Goal: Information Seeking & Learning: Learn about a topic

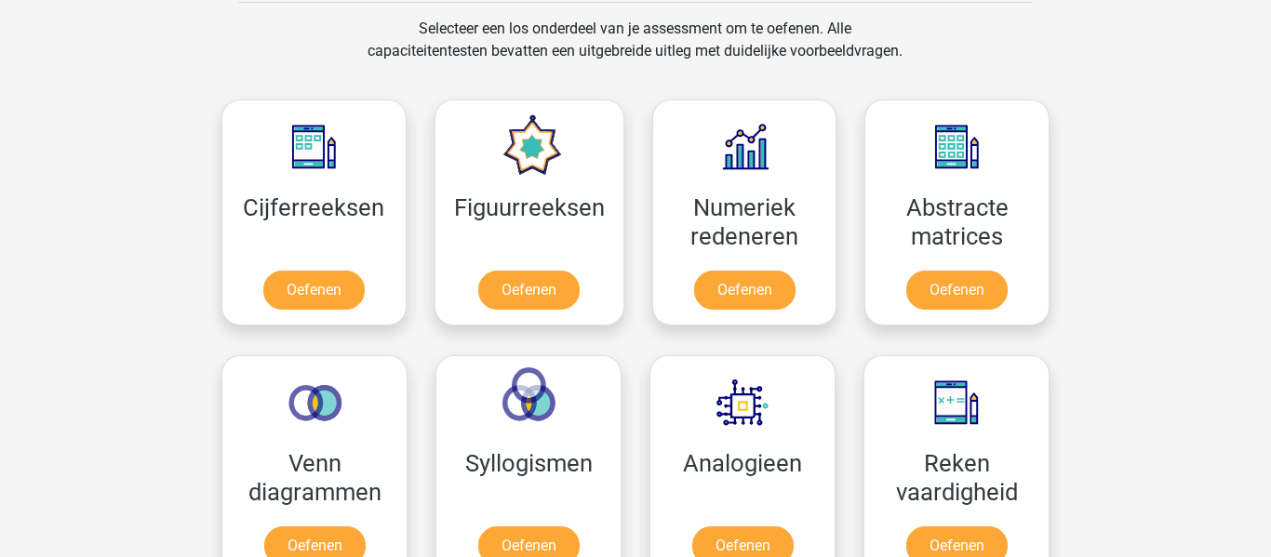
scroll to position [750, 0]
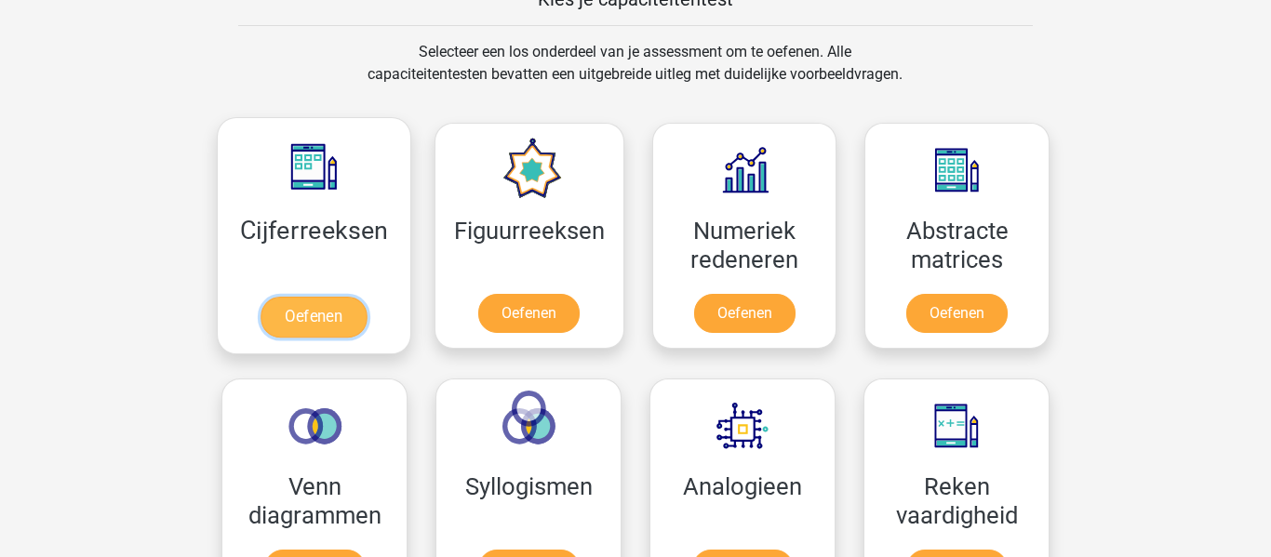
click at [321, 338] on link "Oefenen" at bounding box center [313, 317] width 106 height 41
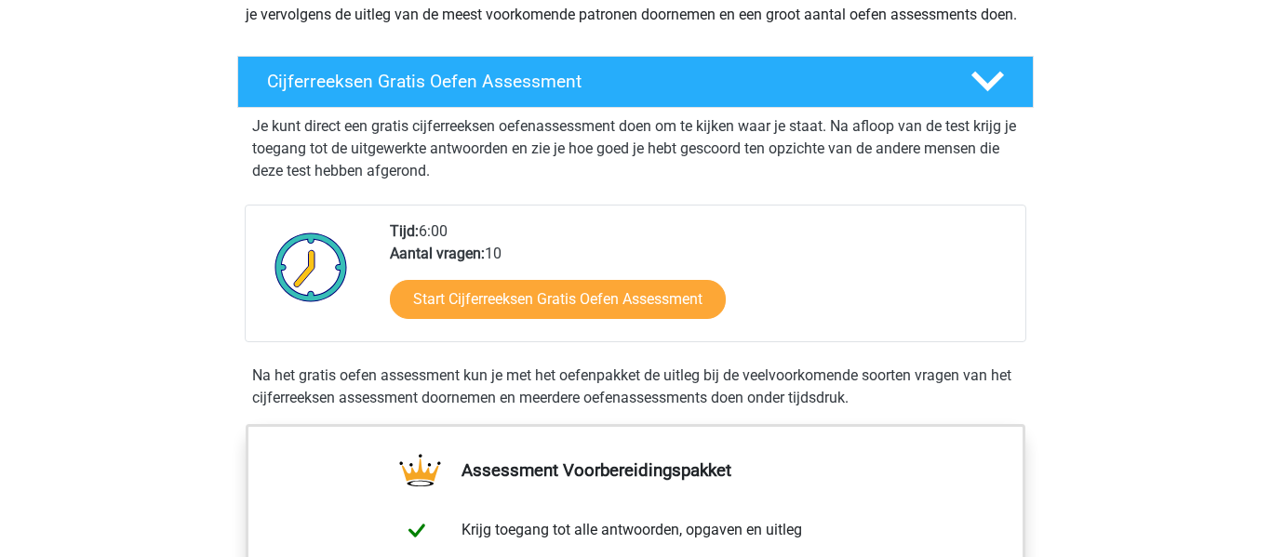
scroll to position [282, 0]
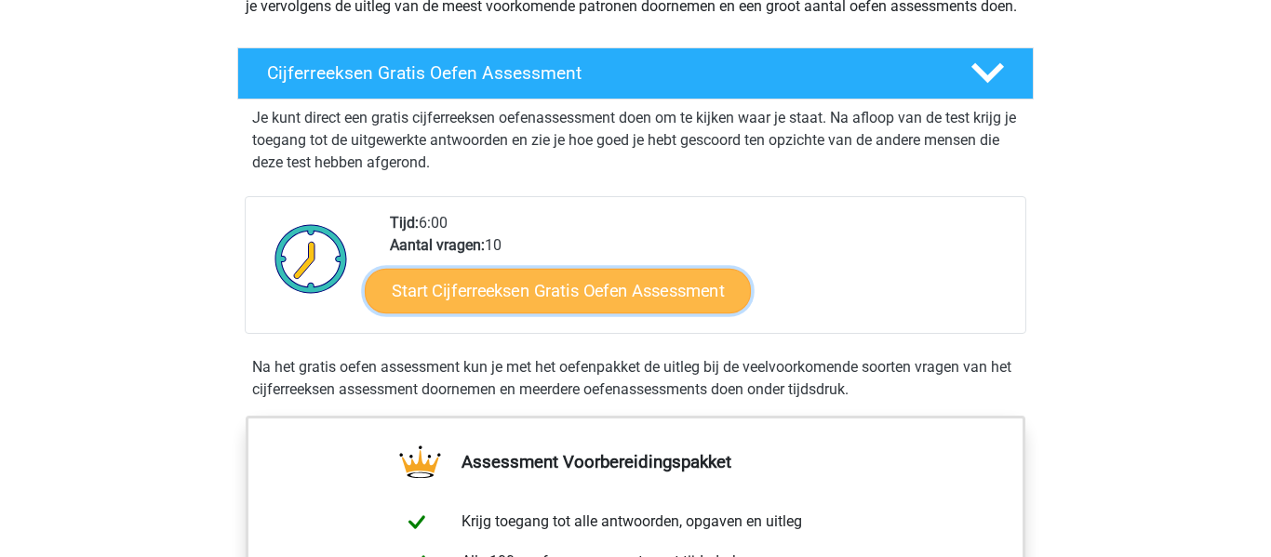
click at [636, 313] on link "Start Cijferreeksen Gratis Oefen Assessment" at bounding box center [558, 290] width 386 height 45
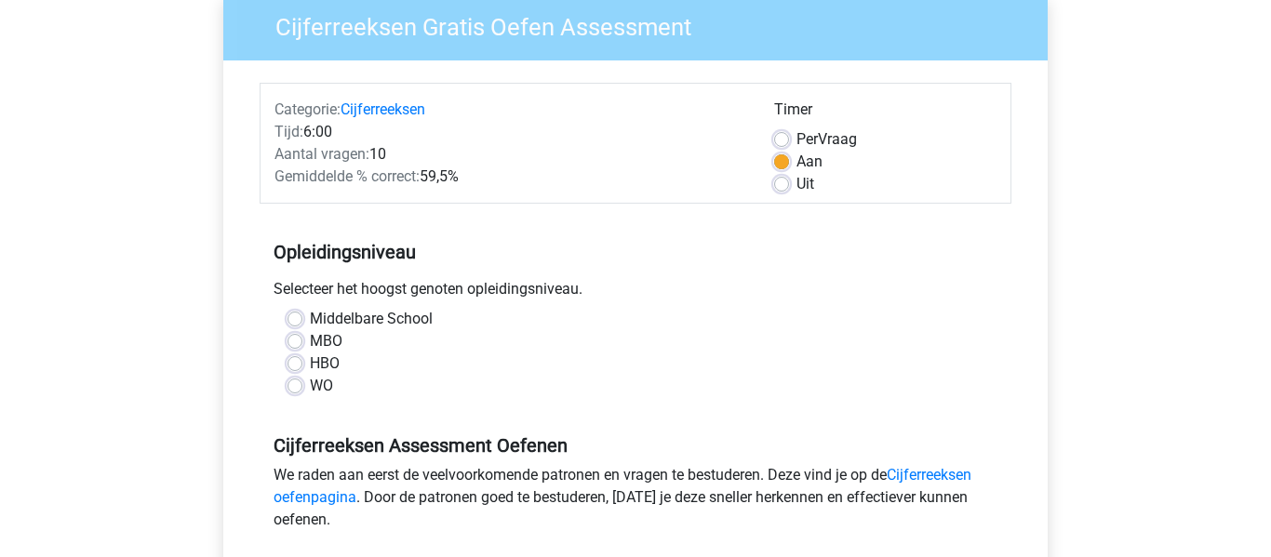
scroll to position [170, 0]
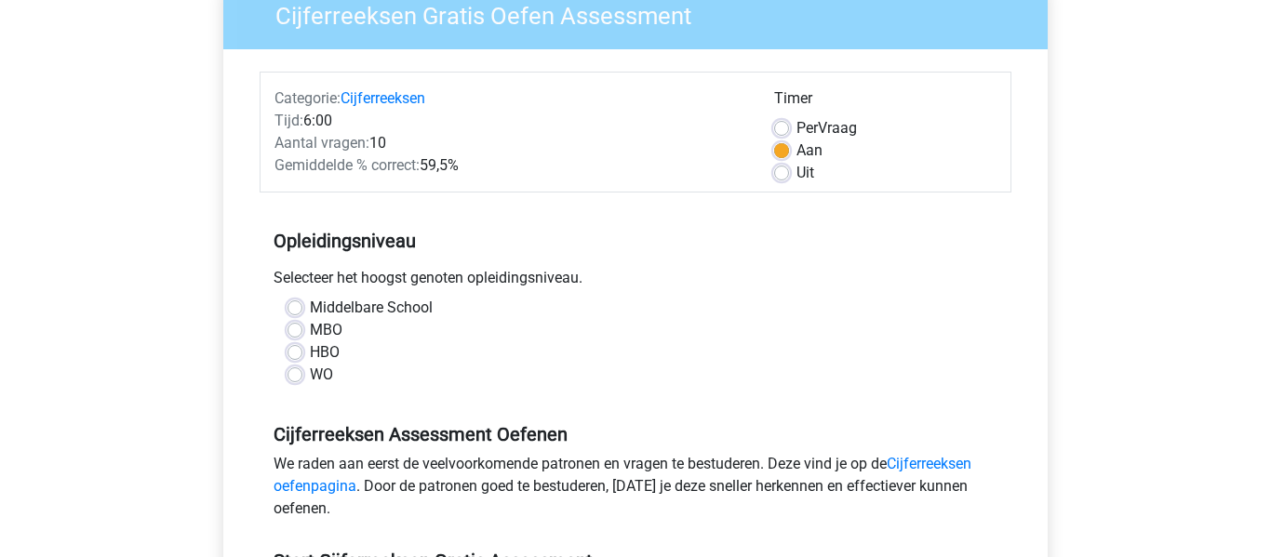
click at [310, 348] on label "HBO" at bounding box center [325, 352] width 30 height 22
click at [299, 348] on input "HBO" at bounding box center [294, 350] width 15 height 19
radio input "true"
click at [310, 322] on label "MBO" at bounding box center [326, 330] width 33 height 22
click at [302, 322] on input "MBO" at bounding box center [294, 328] width 15 height 19
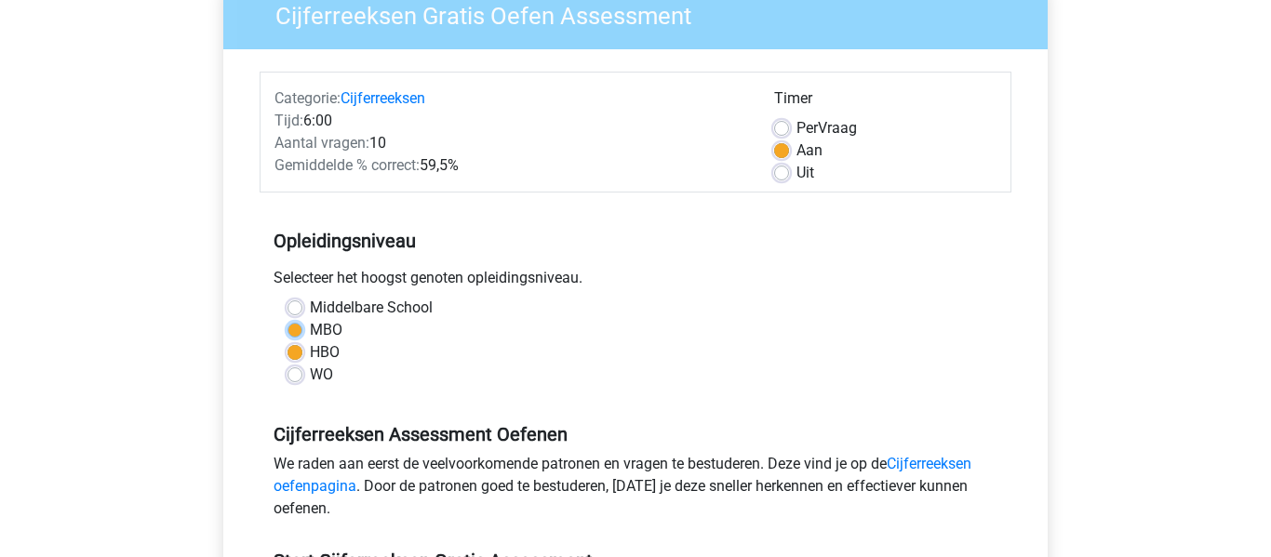
radio input "true"
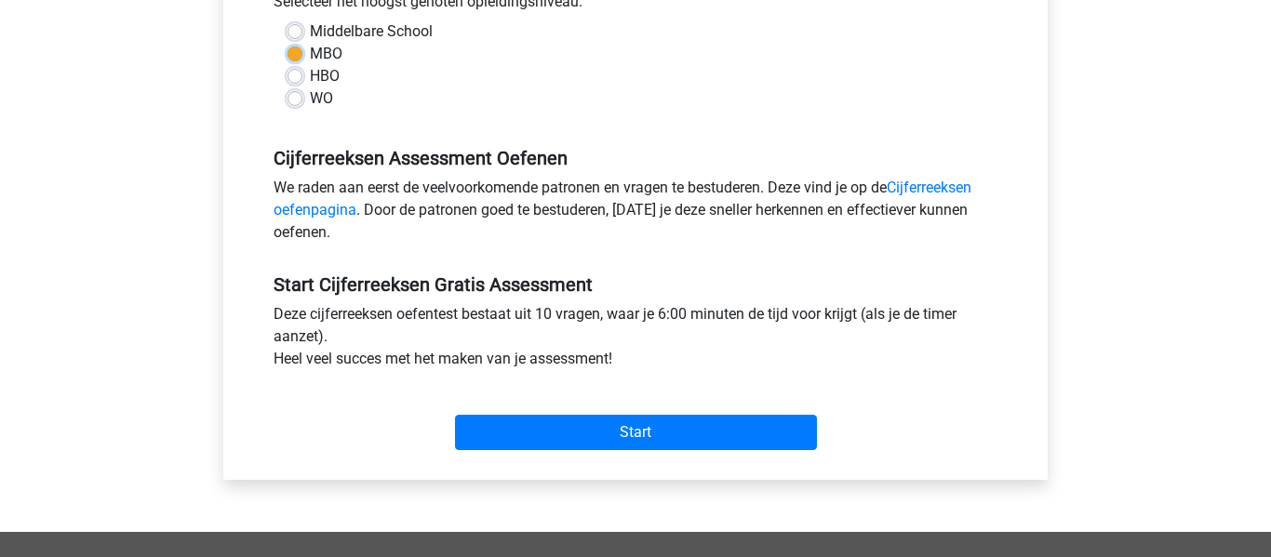
scroll to position [457, 0]
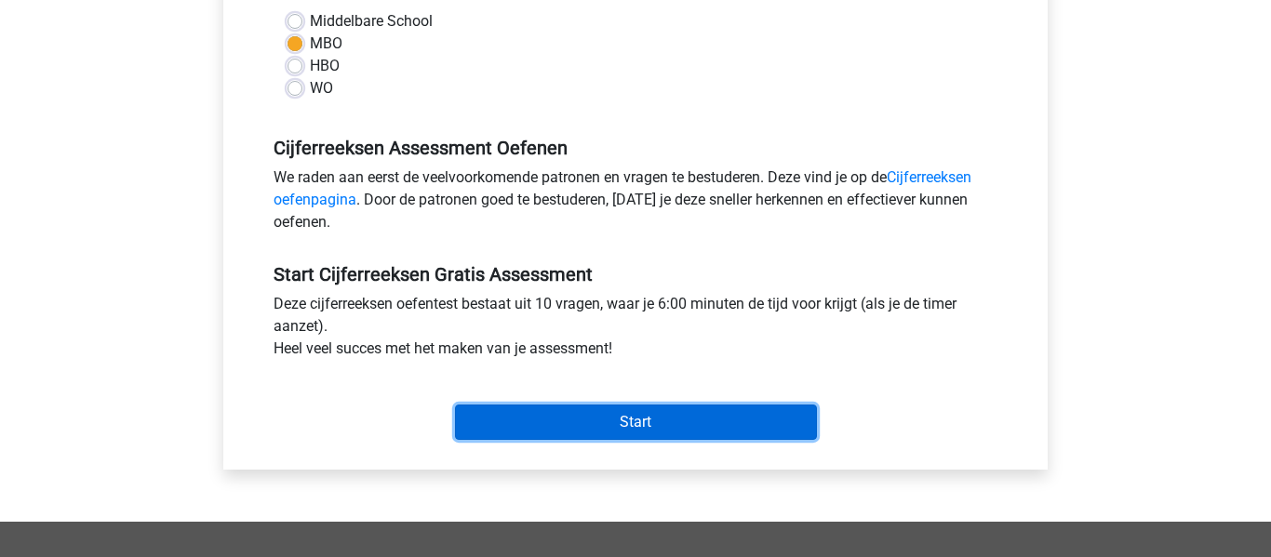
click at [634, 420] on input "Start" at bounding box center [636, 422] width 362 height 35
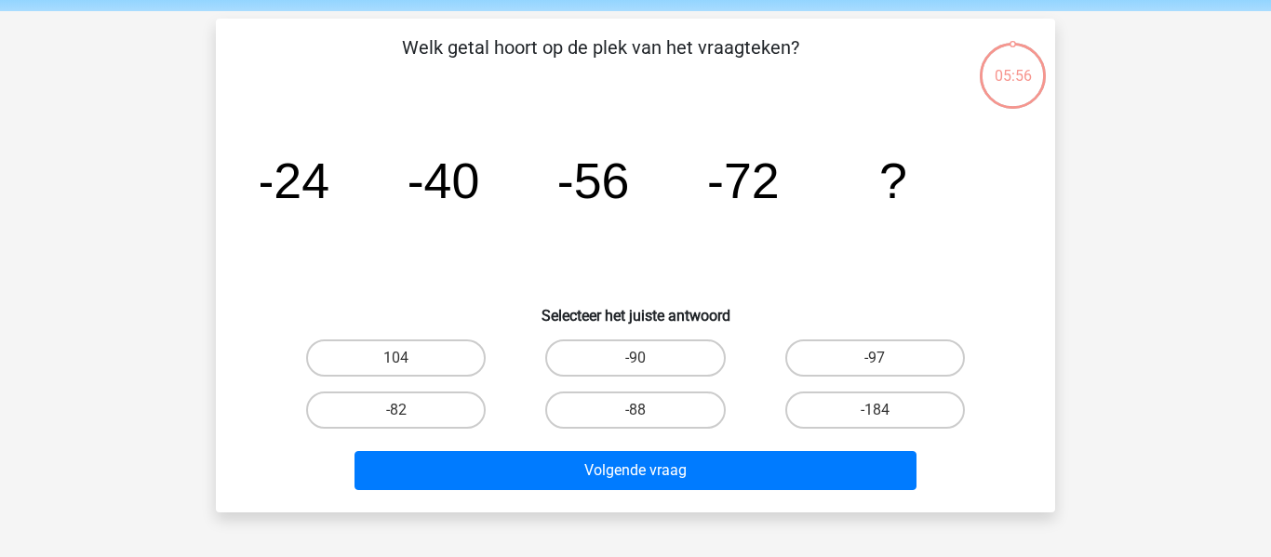
scroll to position [76, 0]
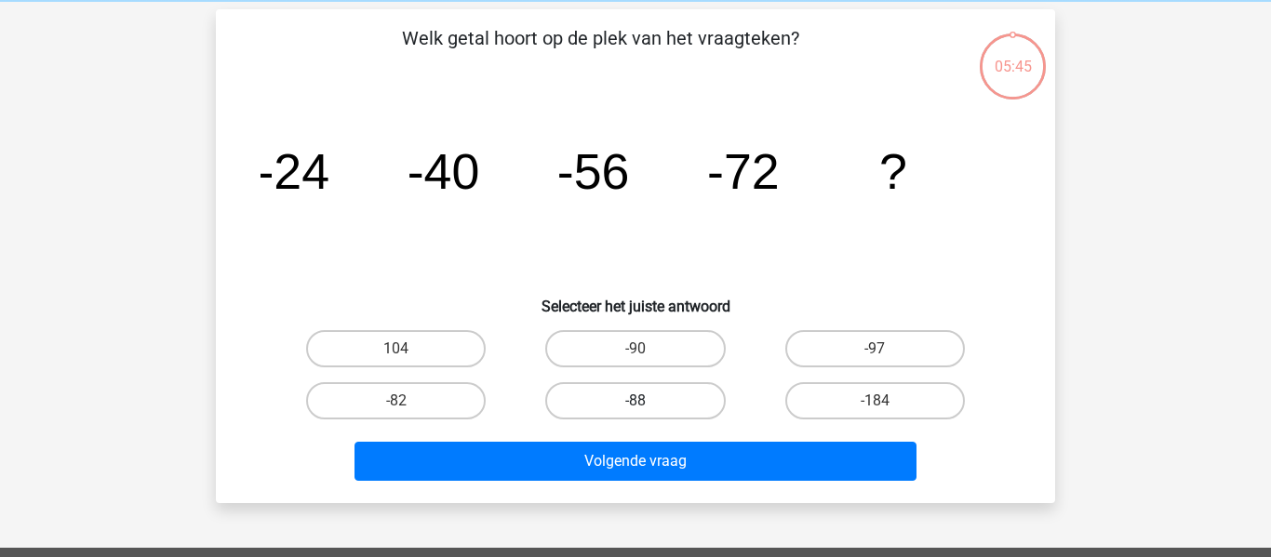
click at [657, 407] on label "-88" at bounding box center [635, 400] width 180 height 37
click at [647, 407] on input "-88" at bounding box center [641, 407] width 12 height 12
radio input "true"
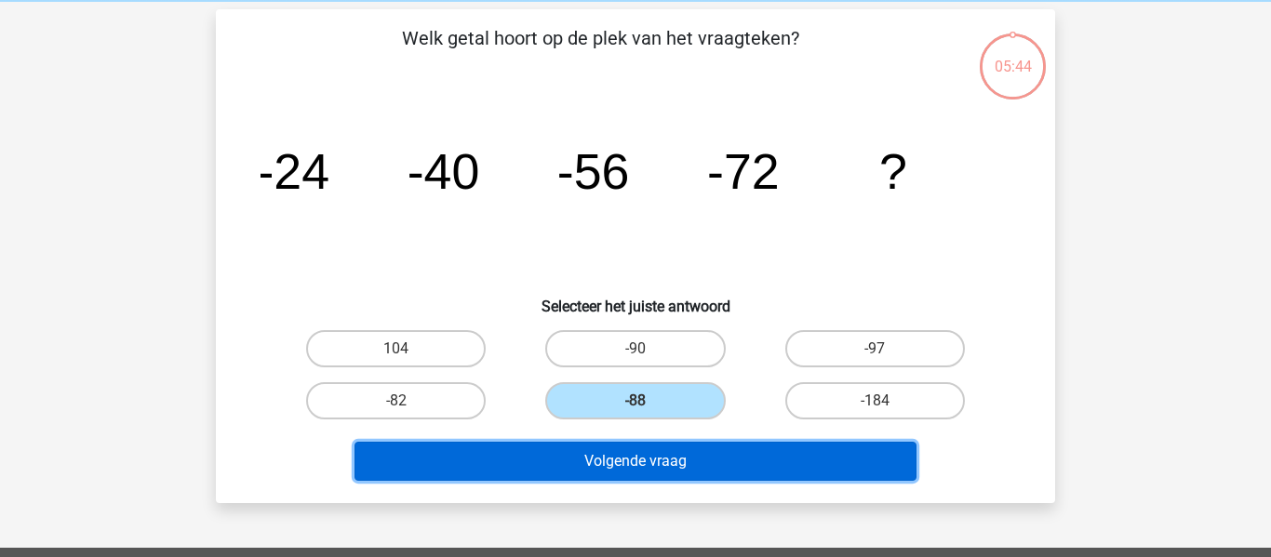
click at [635, 475] on button "Volgende vraag" at bounding box center [635, 461] width 563 height 39
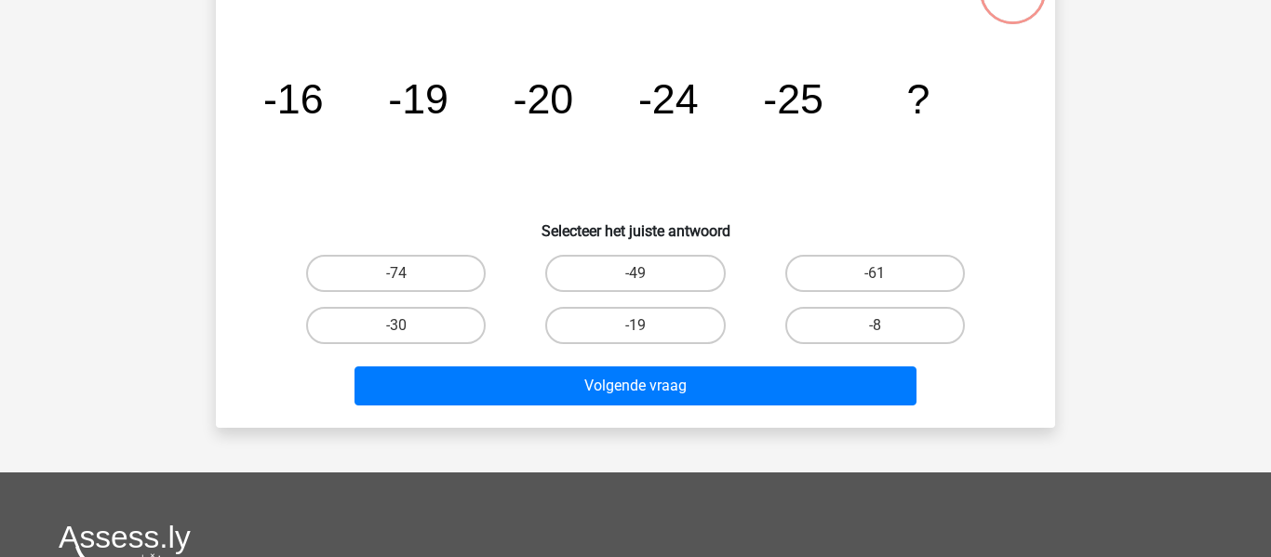
scroll to position [154, 0]
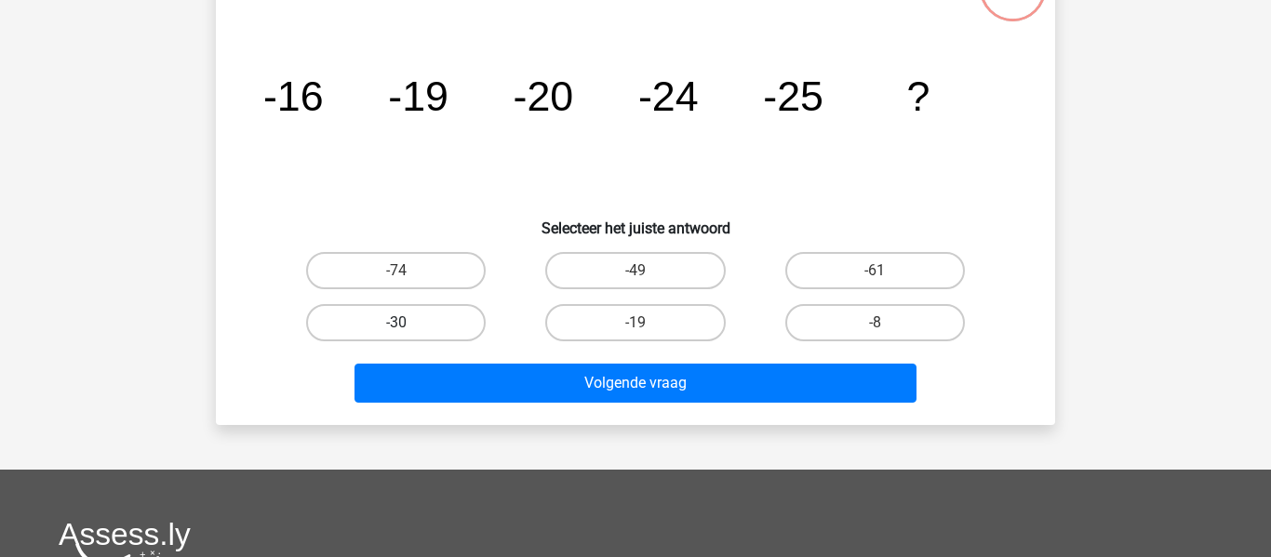
click at [448, 327] on label "-30" at bounding box center [396, 322] width 180 height 37
click at [408, 327] on input "-30" at bounding box center [402, 329] width 12 height 12
radio input "true"
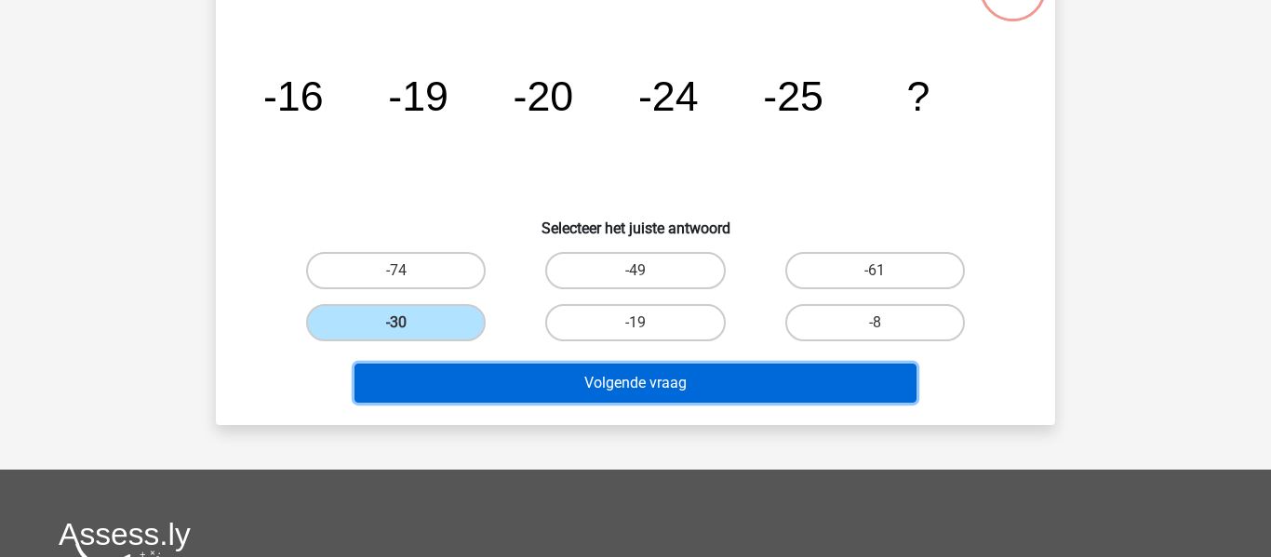
click at [608, 399] on button "Volgende vraag" at bounding box center [635, 383] width 563 height 39
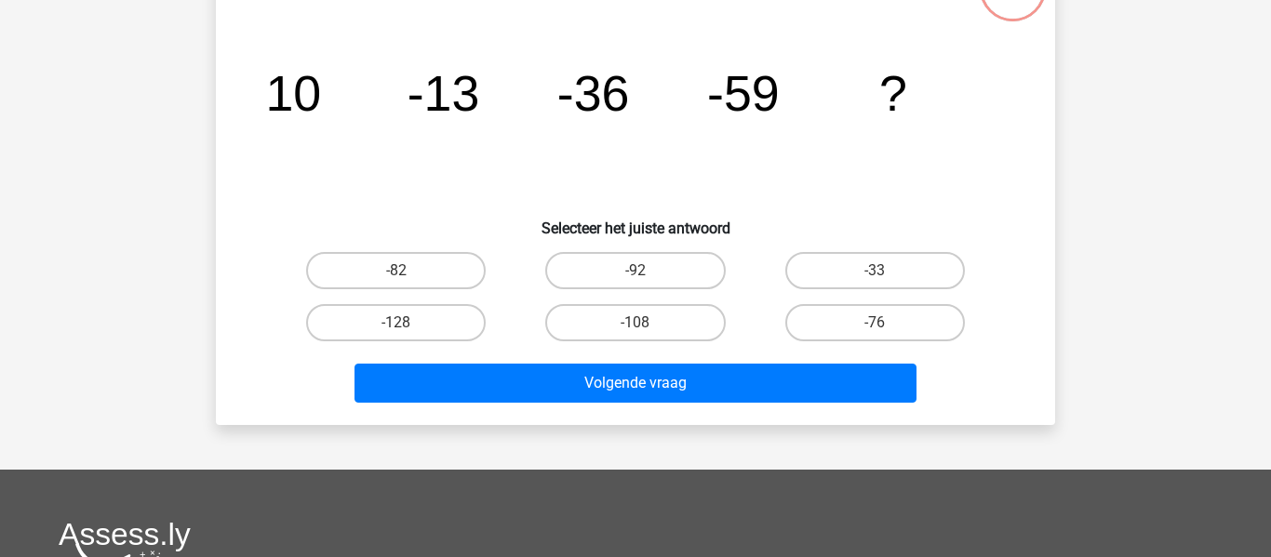
scroll to position [86, 0]
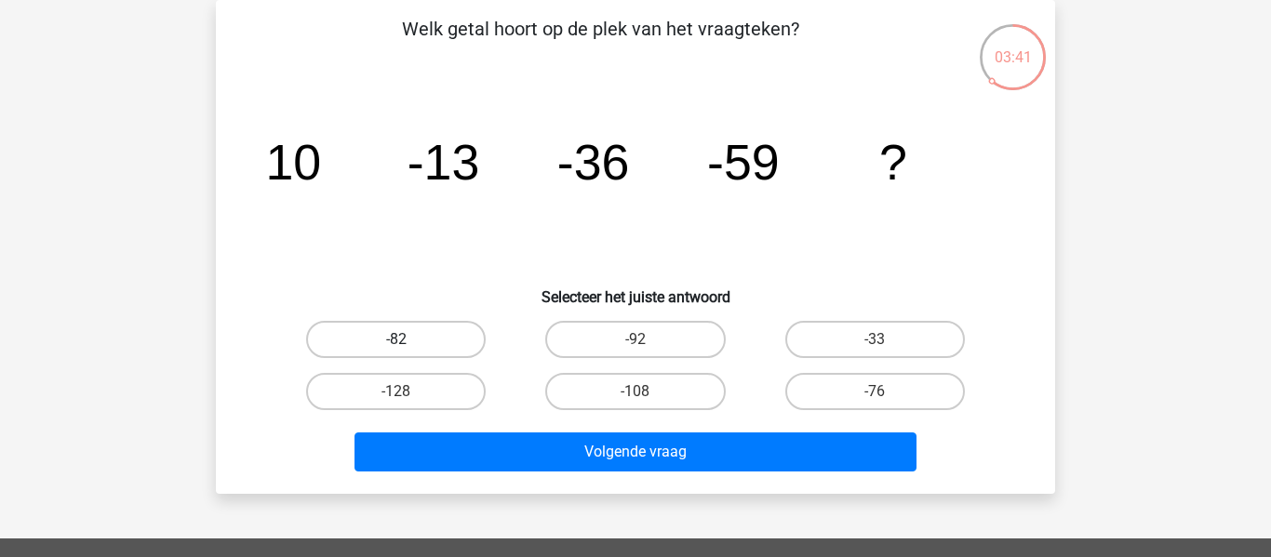
click at [432, 344] on label "-82" at bounding box center [396, 339] width 180 height 37
click at [408, 344] on input "-82" at bounding box center [402, 346] width 12 height 12
radio input "true"
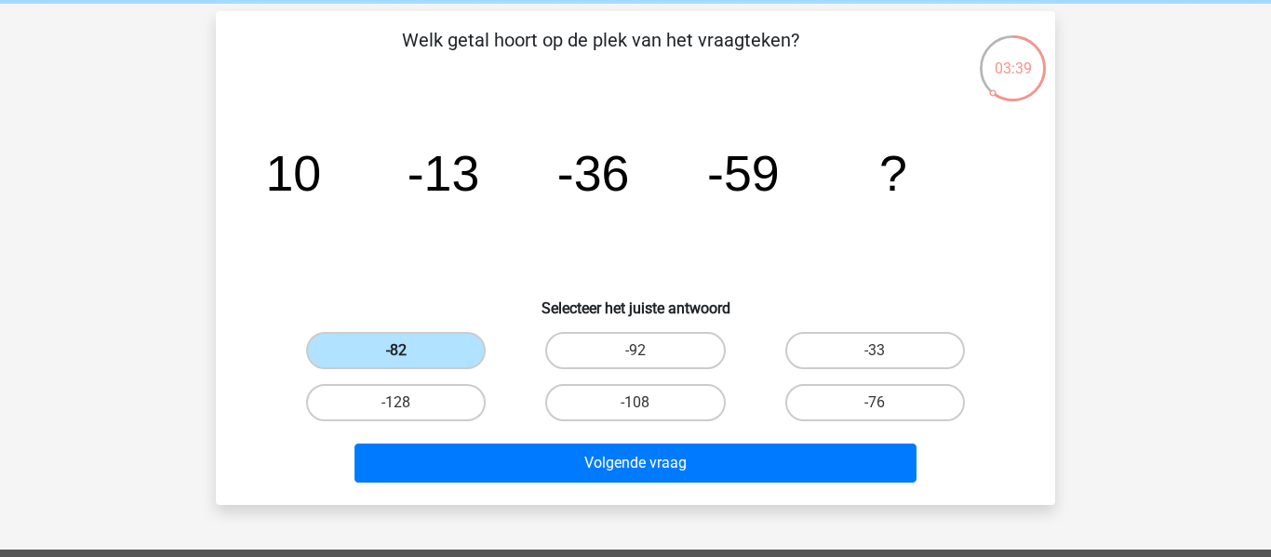
scroll to position [68, 0]
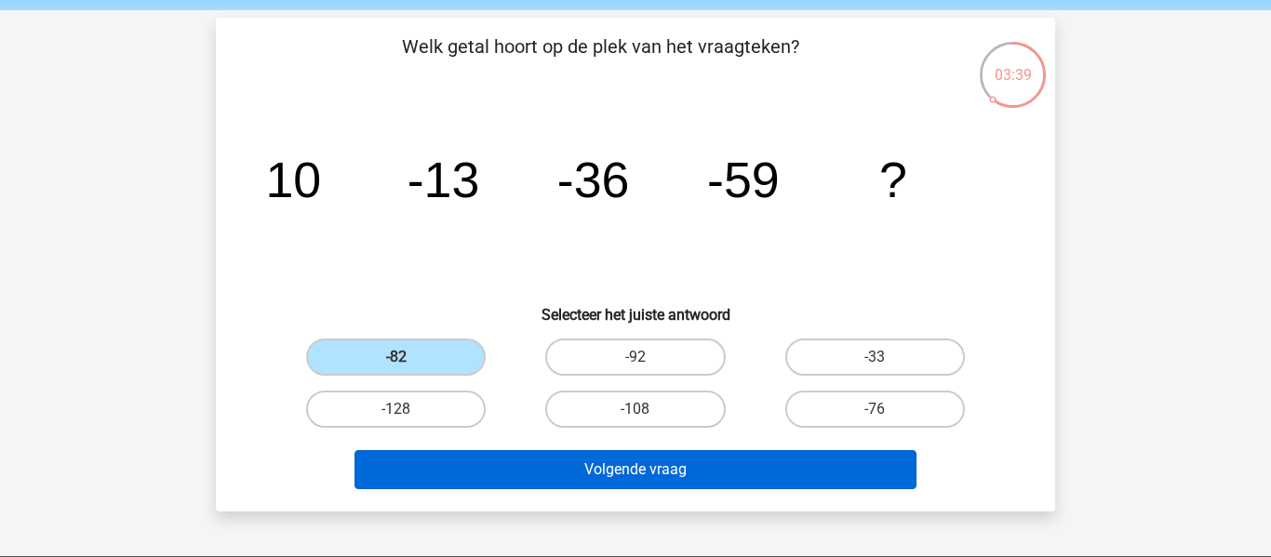
click at [664, 464] on button "Volgende vraag" at bounding box center [635, 469] width 563 height 39
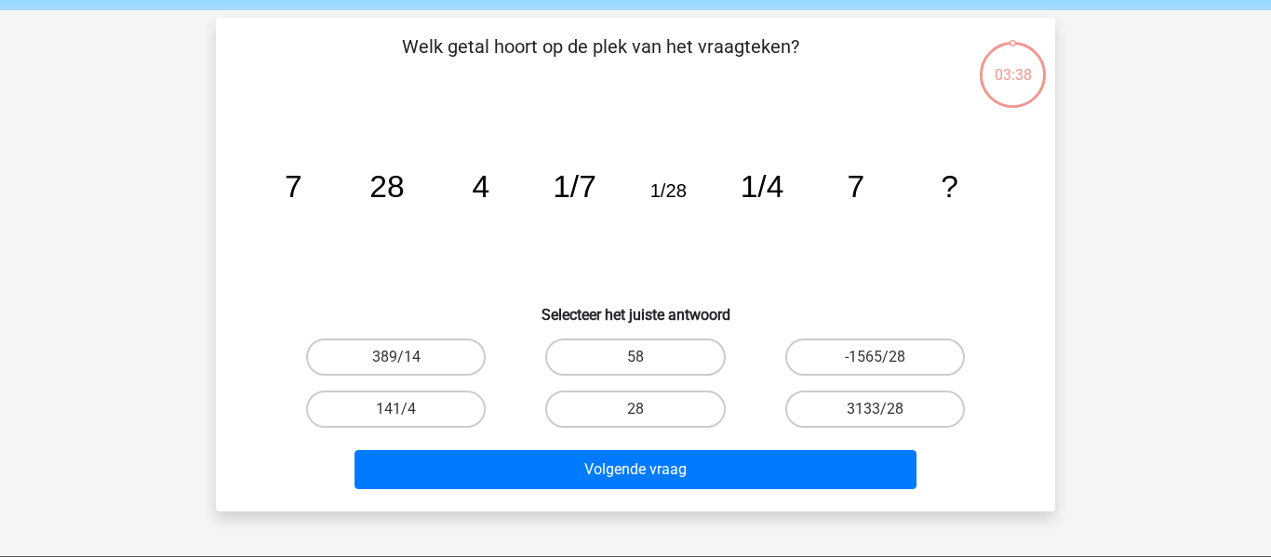
scroll to position [86, 0]
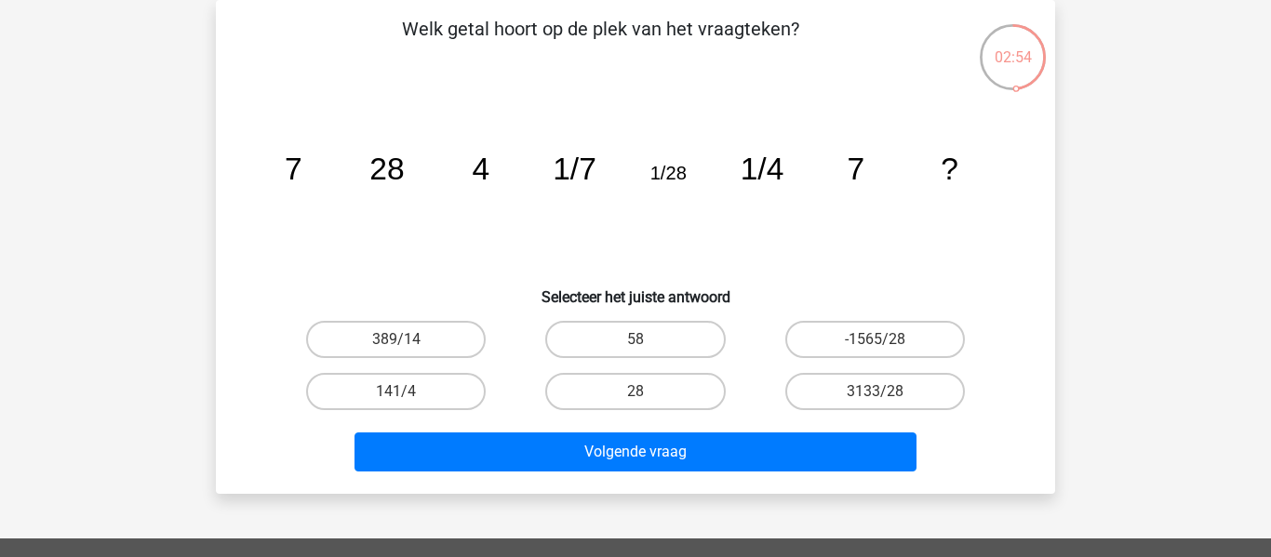
click at [643, 392] on input "28" at bounding box center [641, 398] width 12 height 12
radio input "true"
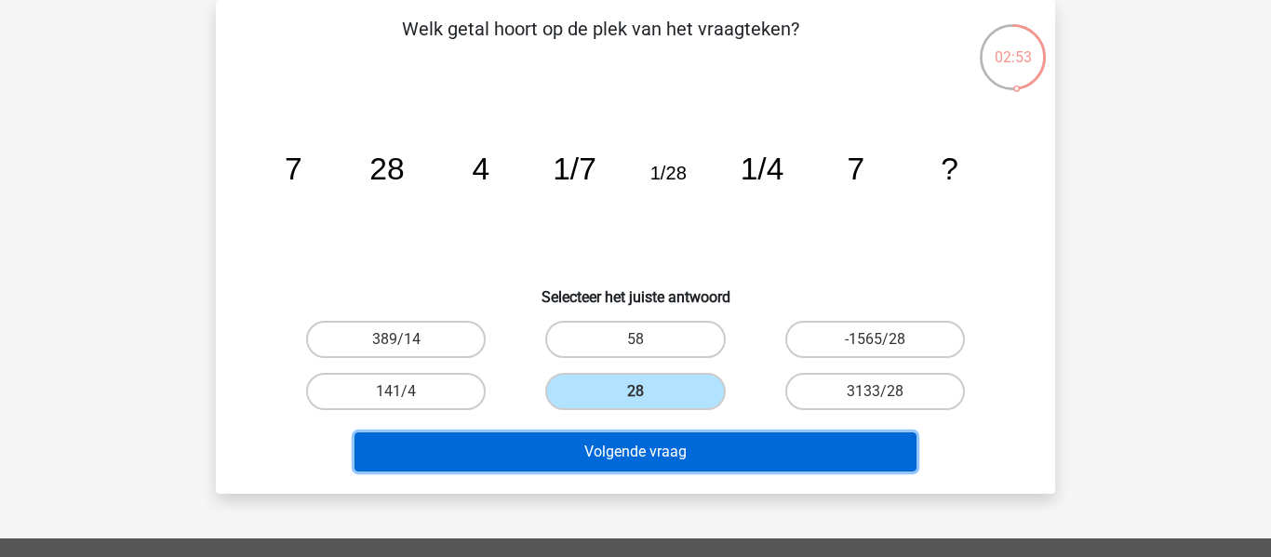
click at [645, 464] on button "Volgende vraag" at bounding box center [635, 452] width 563 height 39
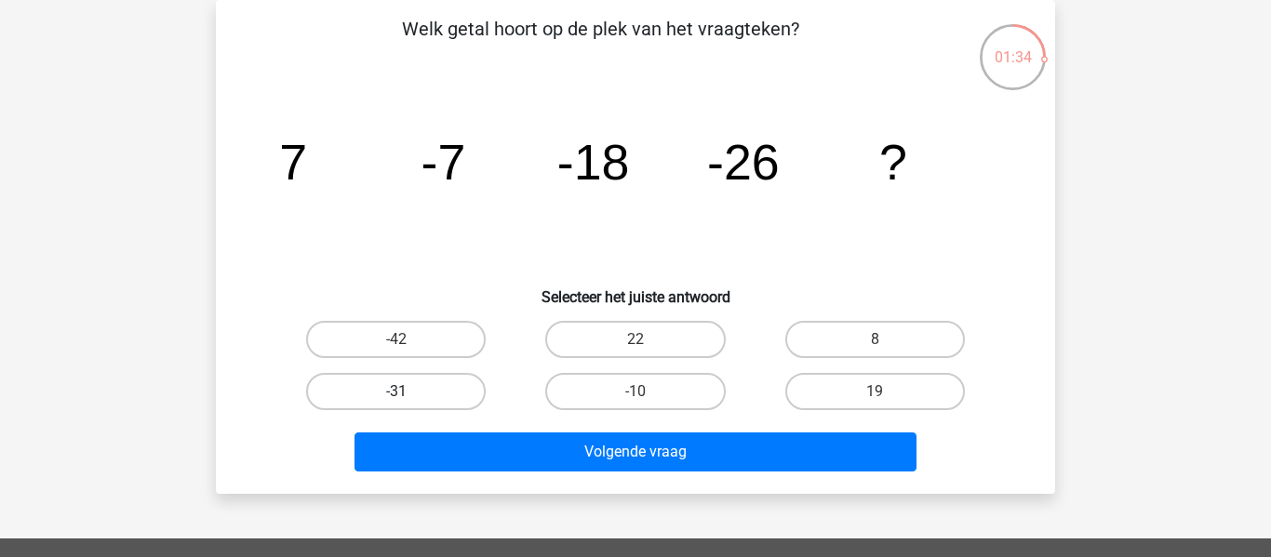
click at [458, 399] on label "-31" at bounding box center [396, 391] width 180 height 37
click at [408, 399] on input "-31" at bounding box center [402, 398] width 12 height 12
radio input "true"
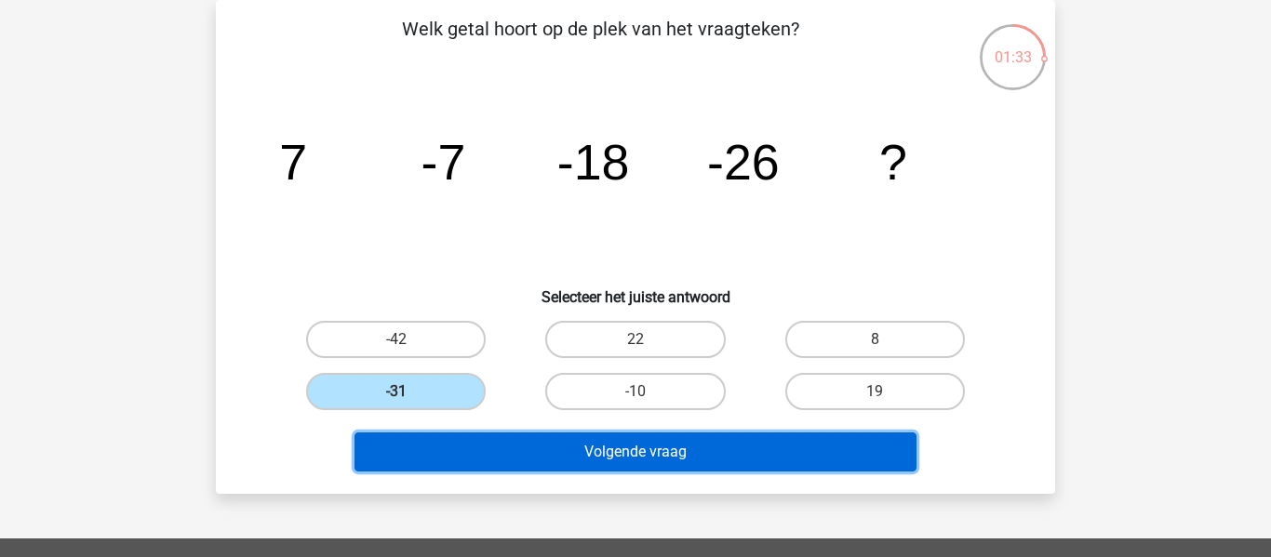
click at [660, 461] on button "Volgende vraag" at bounding box center [635, 452] width 563 height 39
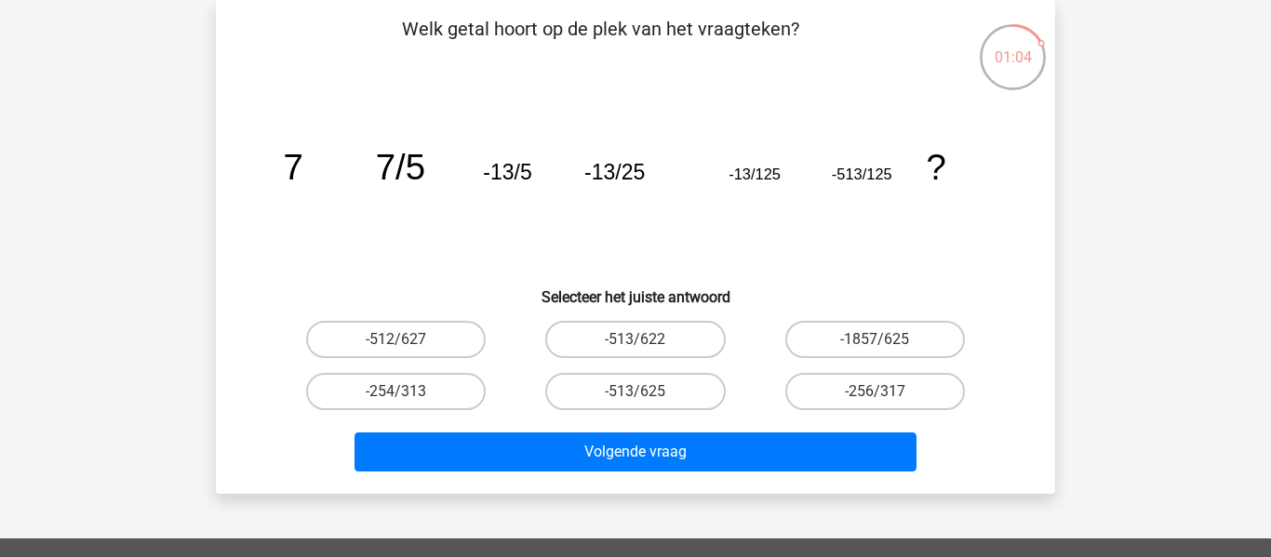
click at [620, 394] on label "-513/625" at bounding box center [635, 391] width 180 height 37
click at [635, 394] on input "-513/625" at bounding box center [641, 398] width 12 height 12
radio input "true"
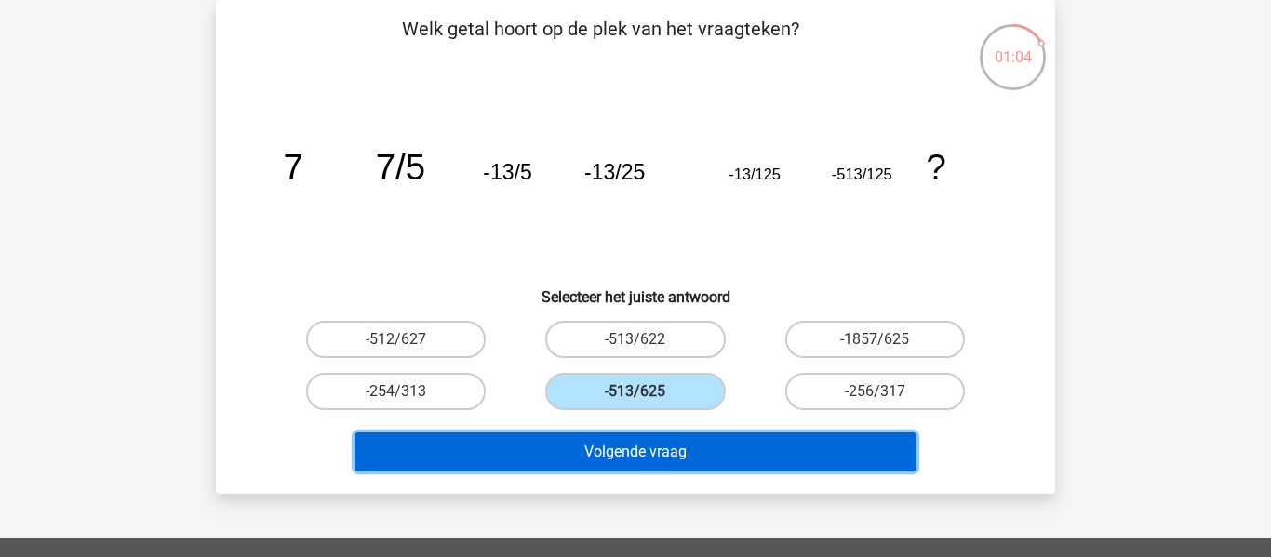
click at [631, 460] on button "Volgende vraag" at bounding box center [635, 452] width 563 height 39
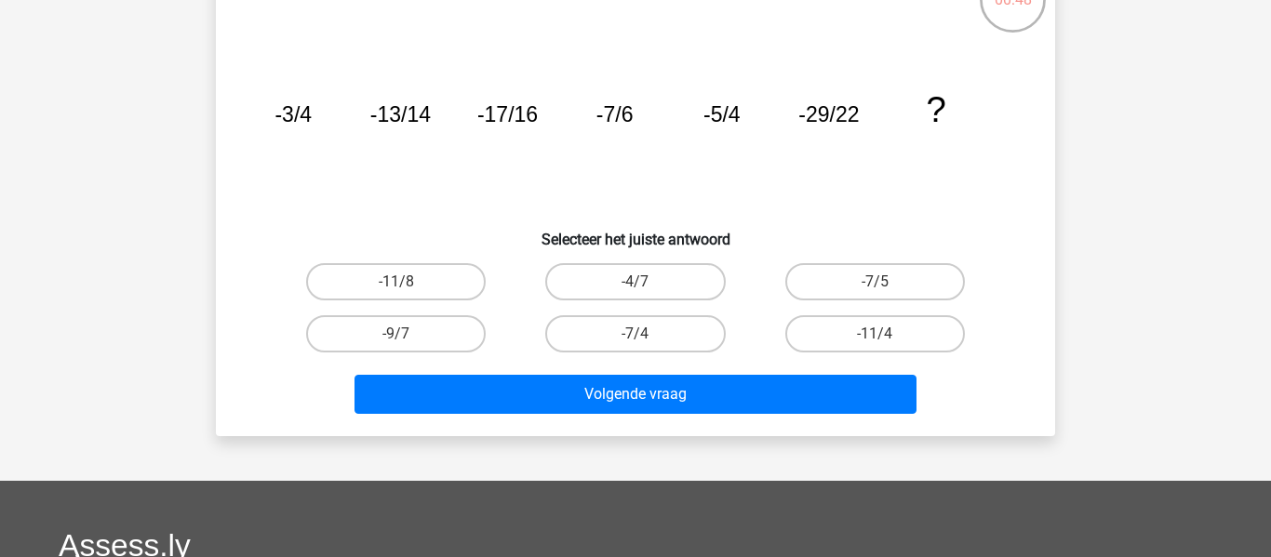
scroll to position [147, 0]
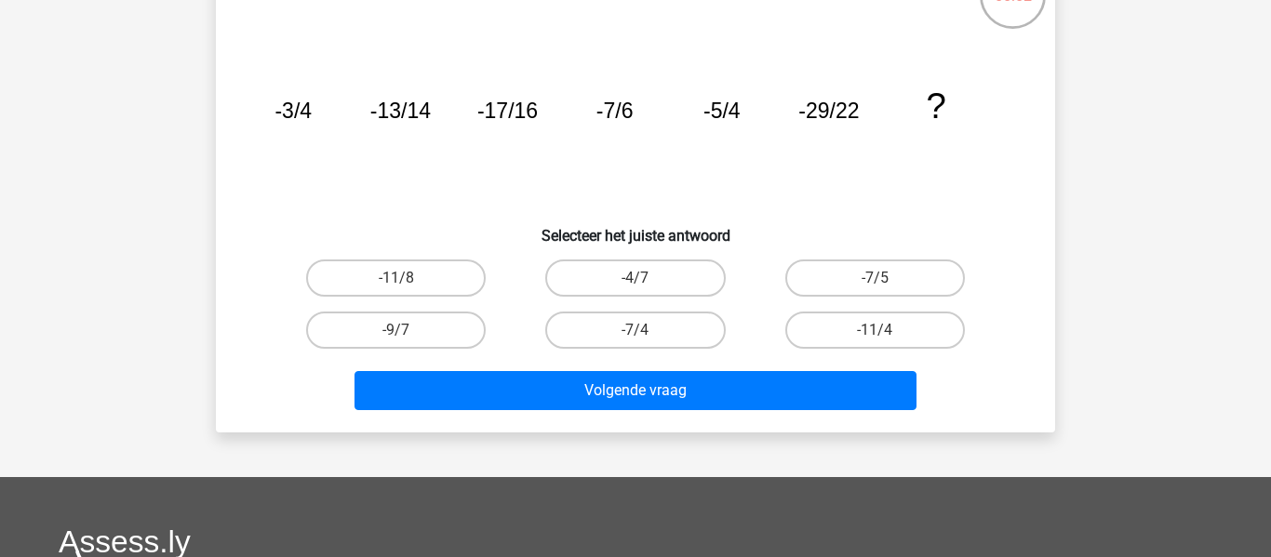
click at [670, 337] on label "-7/4" at bounding box center [635, 330] width 180 height 37
click at [647, 337] on input "-7/4" at bounding box center [641, 336] width 12 height 12
radio input "true"
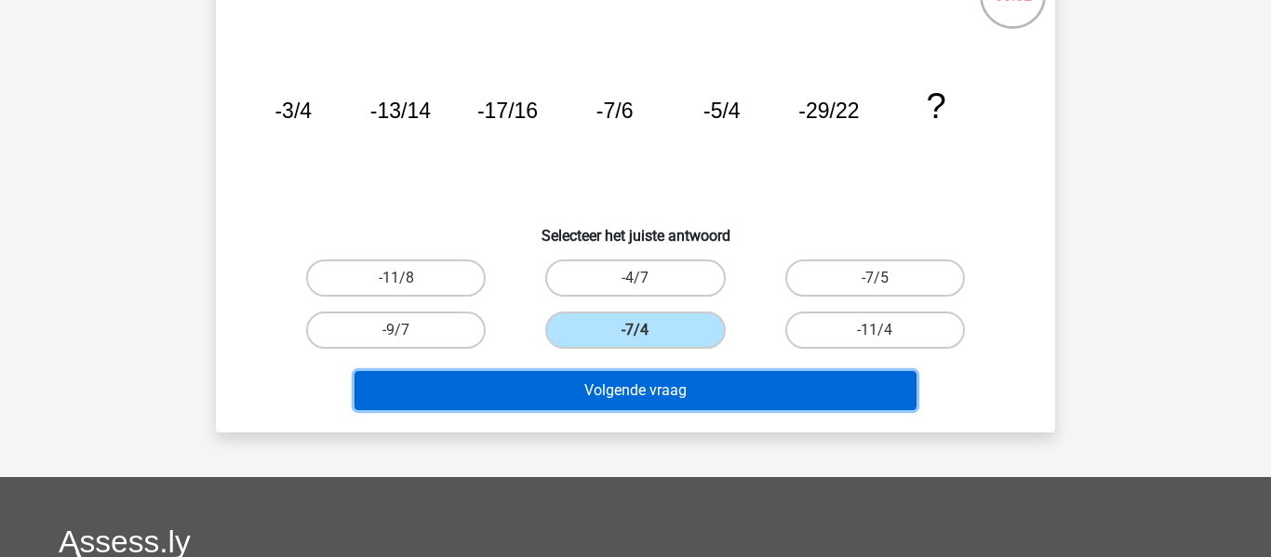
click at [699, 401] on button "Volgende vraag" at bounding box center [635, 390] width 563 height 39
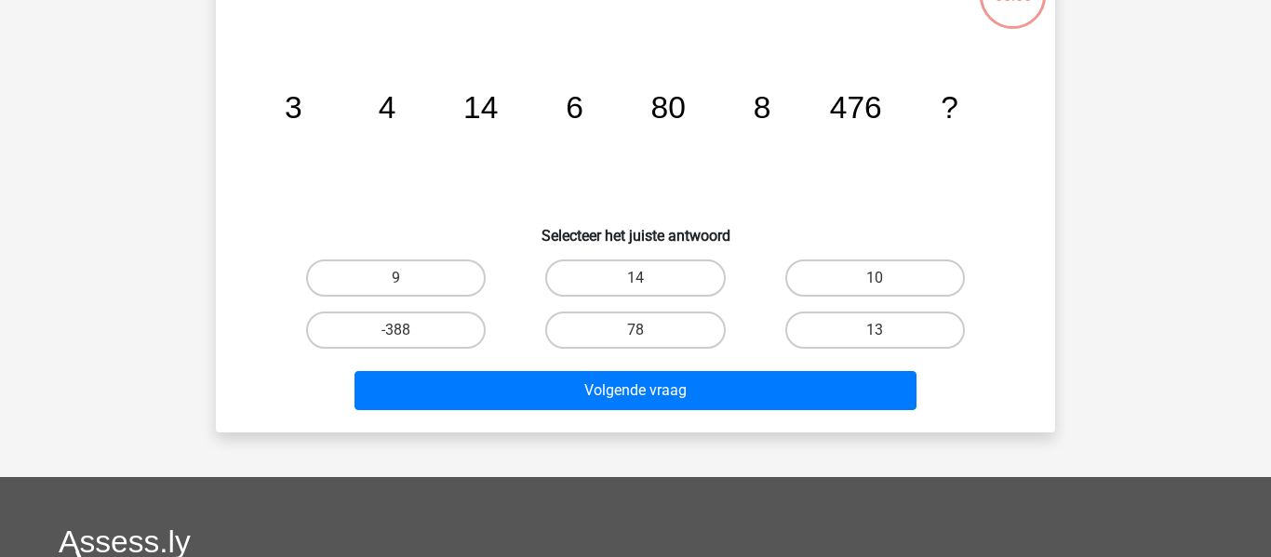
scroll to position [86, 0]
